Goal: Find specific page/section: Find specific page/section

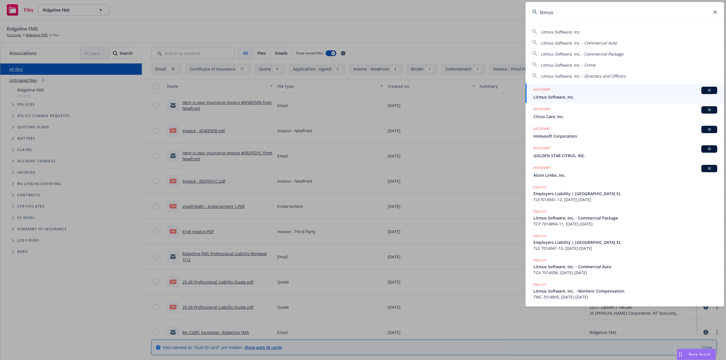
type input "litmus"
click at [558, 92] on div "ACCOUNT BI" at bounding box center [625, 90] width 184 height 7
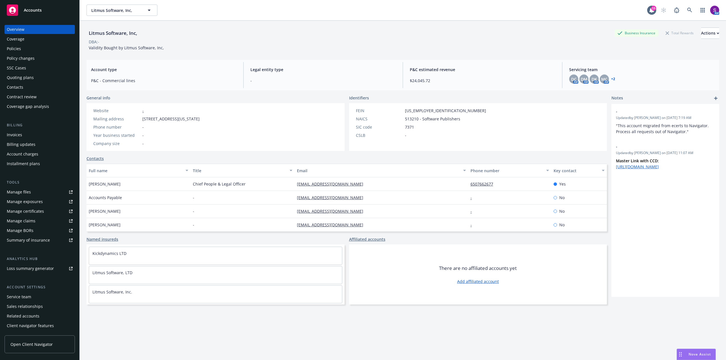
click at [15, 49] on div "Policies" at bounding box center [14, 48] width 14 height 9
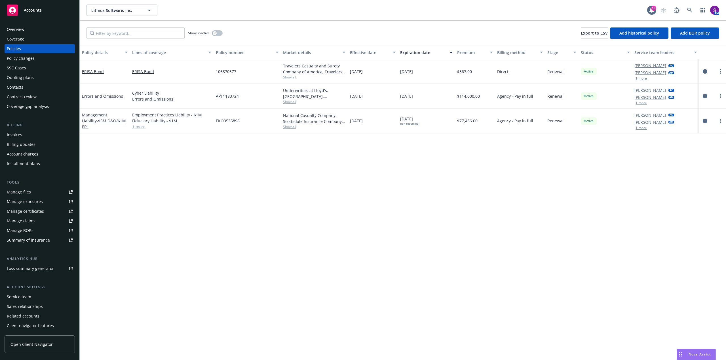
click at [640, 128] on button "1 more" at bounding box center [640, 127] width 11 height 3
click at [693, 9] on link at bounding box center [689, 10] width 11 height 11
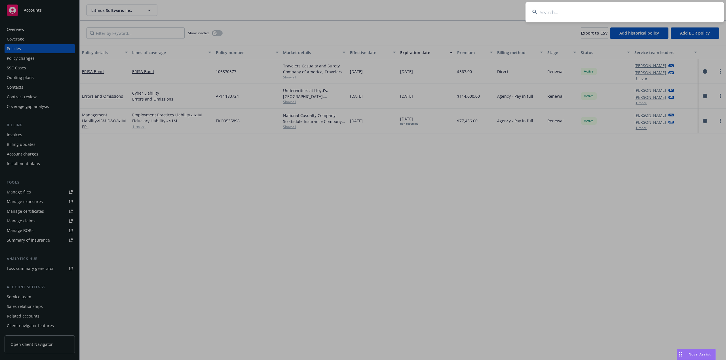
click at [613, 13] on input at bounding box center [624, 12] width 198 height 20
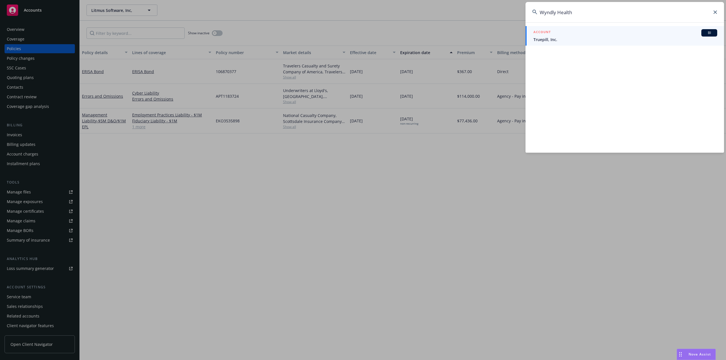
drag, startPoint x: 591, startPoint y: 12, endPoint x: 507, endPoint y: 24, distance: 84.2
click at [507, 24] on div "Wyndly Health ACCOUNT BI Truepill, Inc." at bounding box center [363, 180] width 726 height 360
paste input "Scleroderma Research Foundation"
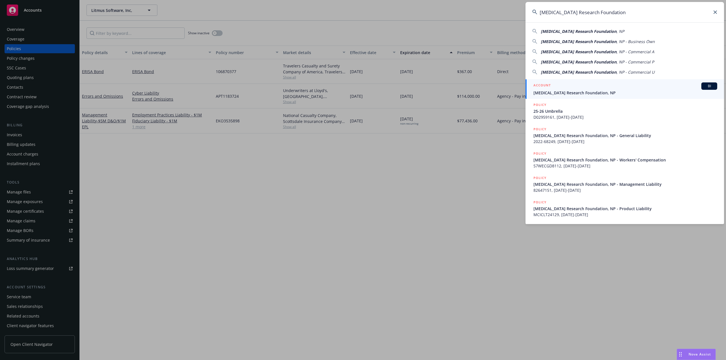
type input "Scleroderma Research Foundation"
click at [551, 89] on div "ACCOUNT BI" at bounding box center [625, 86] width 184 height 7
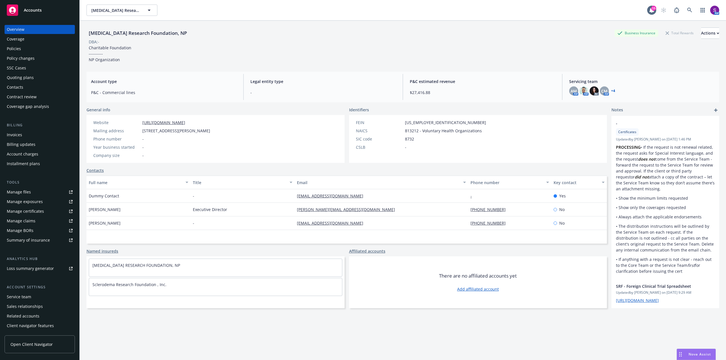
click at [44, 48] on div "Policies" at bounding box center [40, 48] width 66 height 9
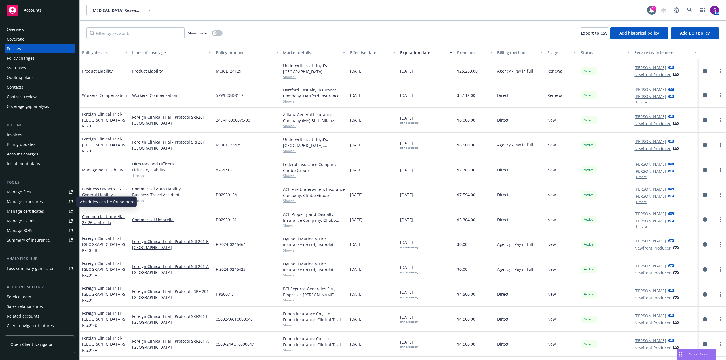
click at [35, 211] on div "Manage certificates" at bounding box center [25, 211] width 37 height 9
click at [689, 7] on link at bounding box center [689, 10] width 11 height 11
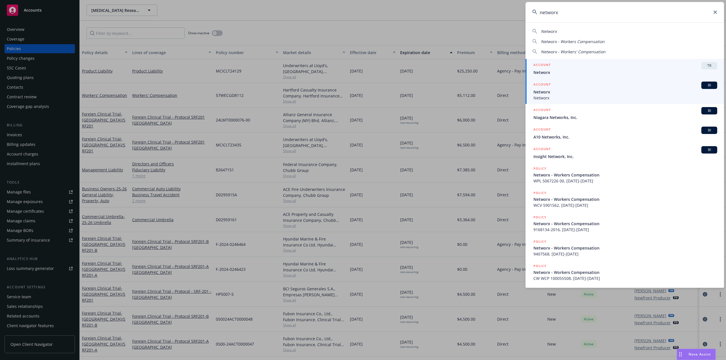
type input "networx"
click at [546, 94] on span "Networx" at bounding box center [625, 92] width 184 height 6
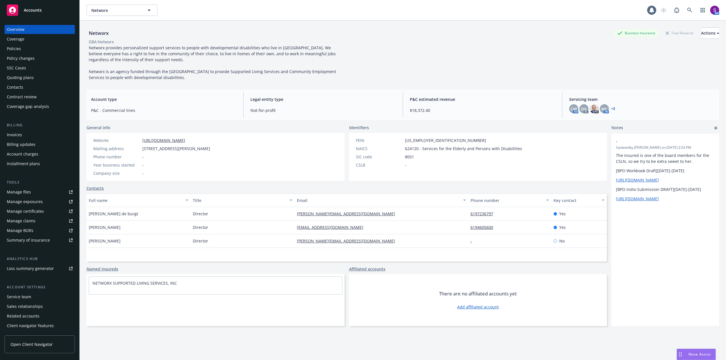
click at [35, 52] on div "Policies" at bounding box center [40, 48] width 66 height 9
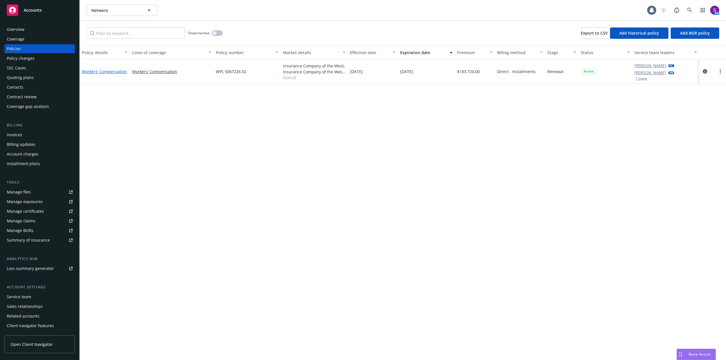
click at [109, 72] on link "Workers' Compensation" at bounding box center [104, 71] width 45 height 5
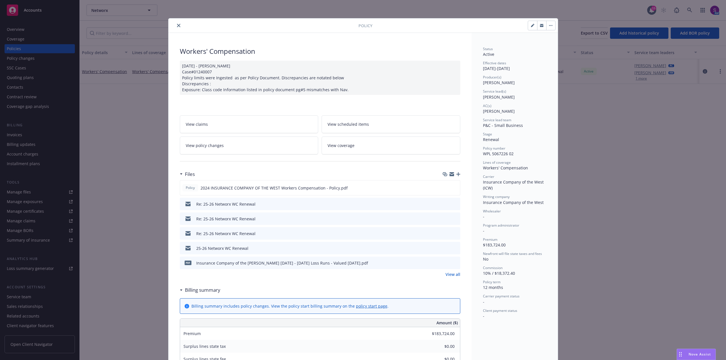
click at [177, 26] on icon "close" at bounding box center [178, 25] width 3 height 3
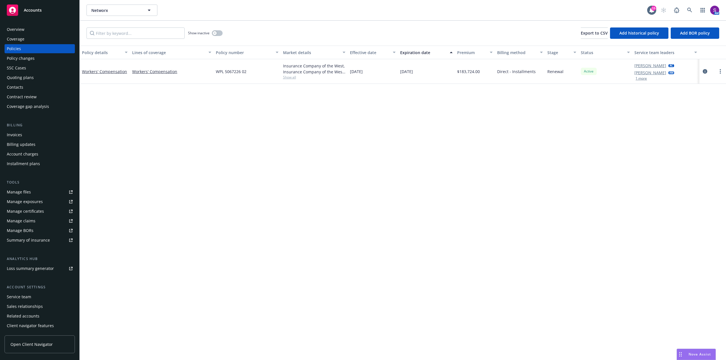
click at [31, 77] on div "Quoting plans" at bounding box center [20, 77] width 27 height 9
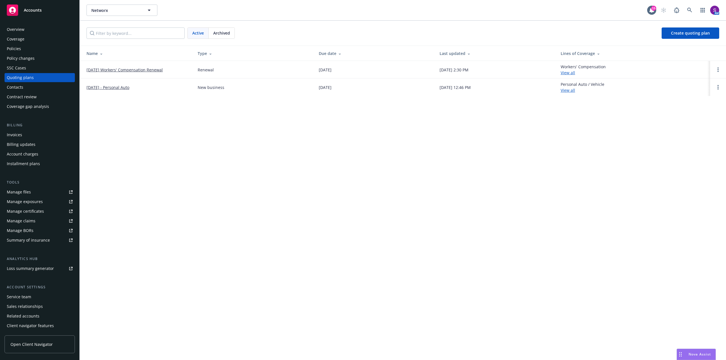
click at [138, 71] on link "09/01/25 Workers' Compensation Renewal" at bounding box center [124, 70] width 76 height 6
